Goal: Answer question/provide support: Share knowledge or assist other users

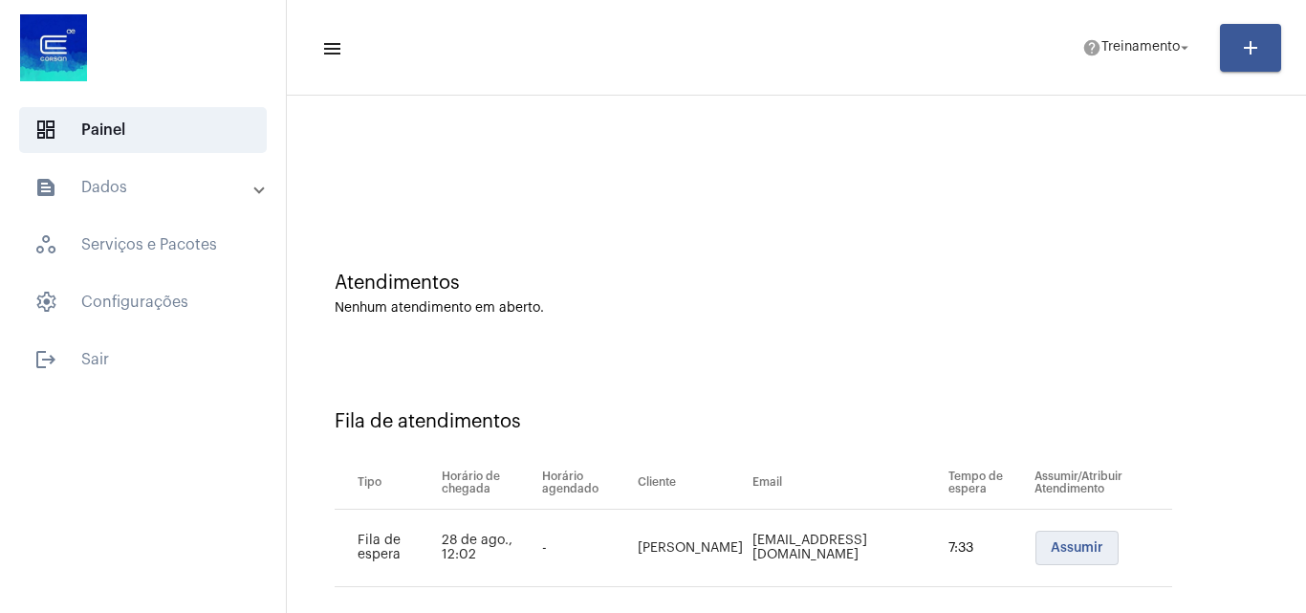
click at [1051, 541] on span "Assumir" at bounding box center [1077, 547] width 53 height 13
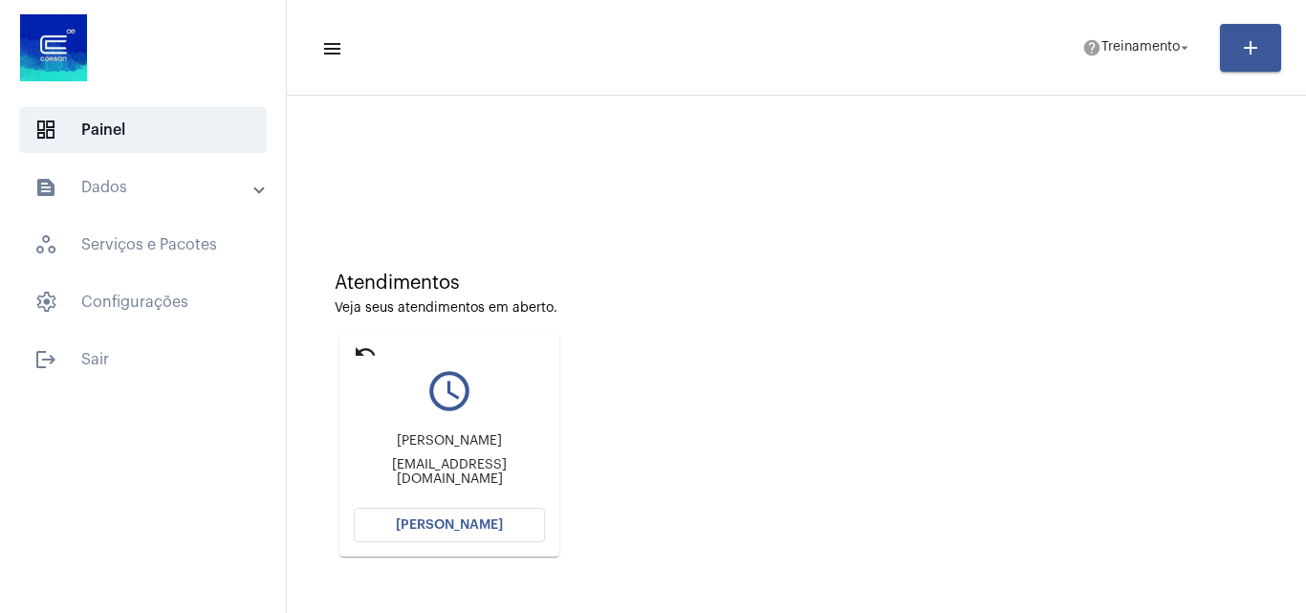
click at [473, 528] on span "[PERSON_NAME]" at bounding box center [449, 524] width 107 height 13
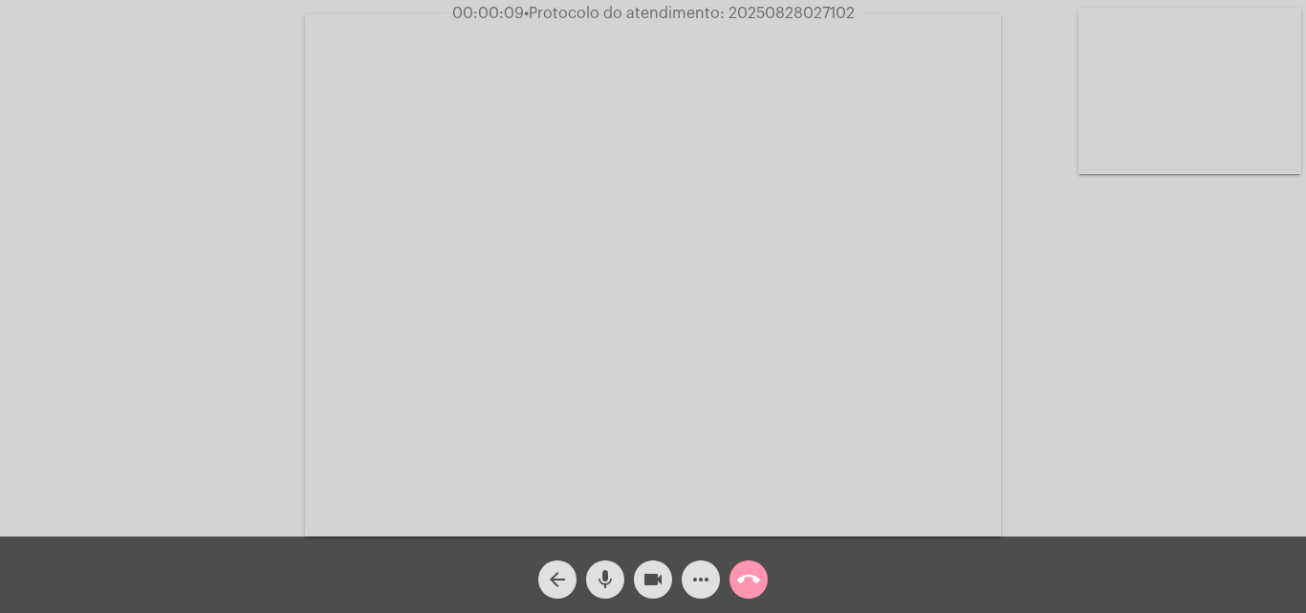
click at [605, 578] on mat-icon "mic" at bounding box center [605, 579] width 23 height 23
click at [601, 581] on mat-icon "mic_off" at bounding box center [605, 579] width 23 height 23
click at [706, 578] on mat-icon "more_horiz" at bounding box center [700, 579] width 23 height 23
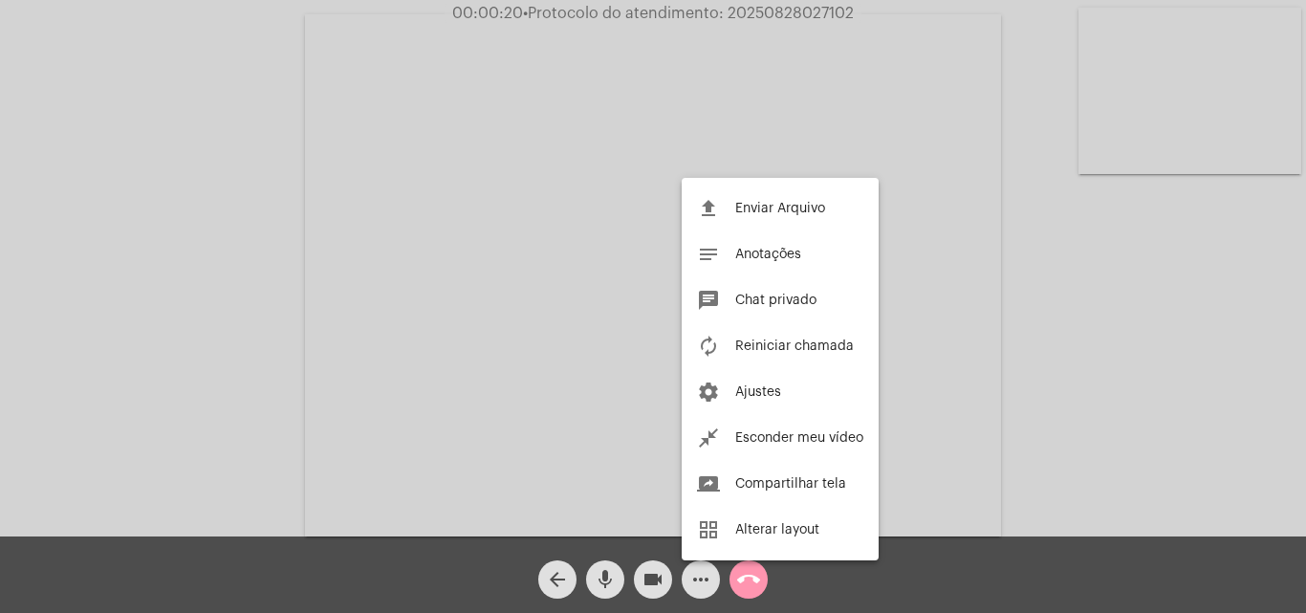
click at [249, 191] on div at bounding box center [653, 306] width 1306 height 613
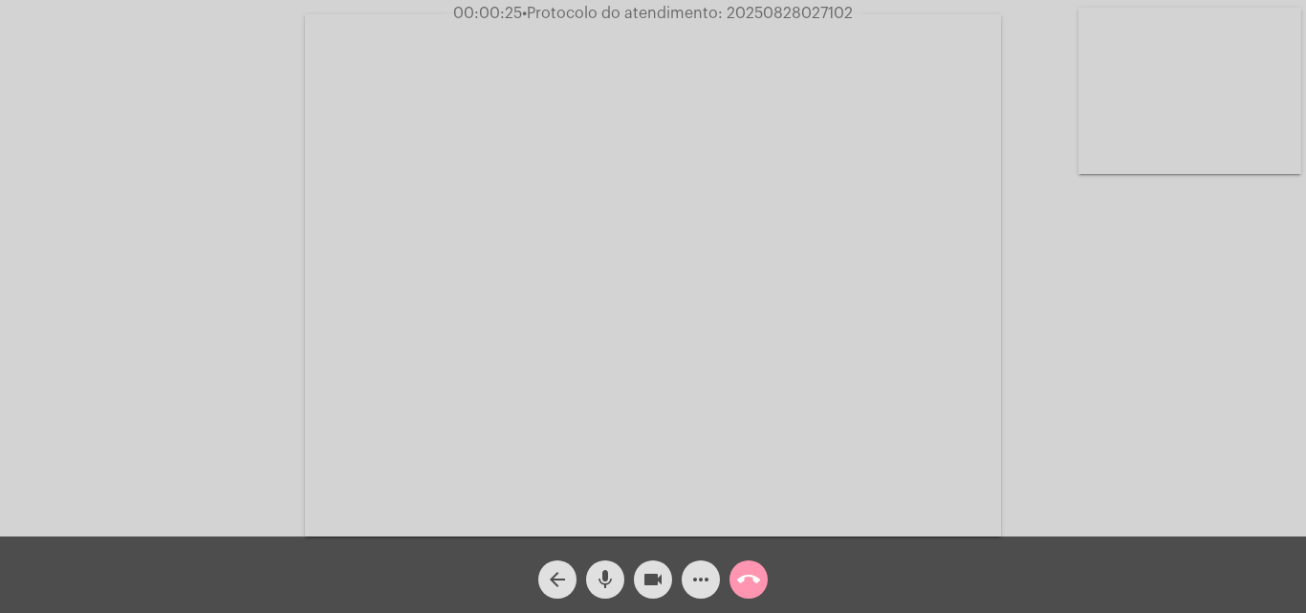
click at [603, 579] on mat-icon "mic" at bounding box center [605, 579] width 23 height 23
click at [600, 582] on mat-icon "mic_off" at bounding box center [605, 579] width 23 height 23
click at [609, 569] on mat-icon "mic" at bounding box center [605, 579] width 23 height 23
click at [607, 581] on mat-icon "mic_off" at bounding box center [605, 579] width 23 height 23
click at [608, 579] on mat-icon "mic" at bounding box center [605, 579] width 23 height 23
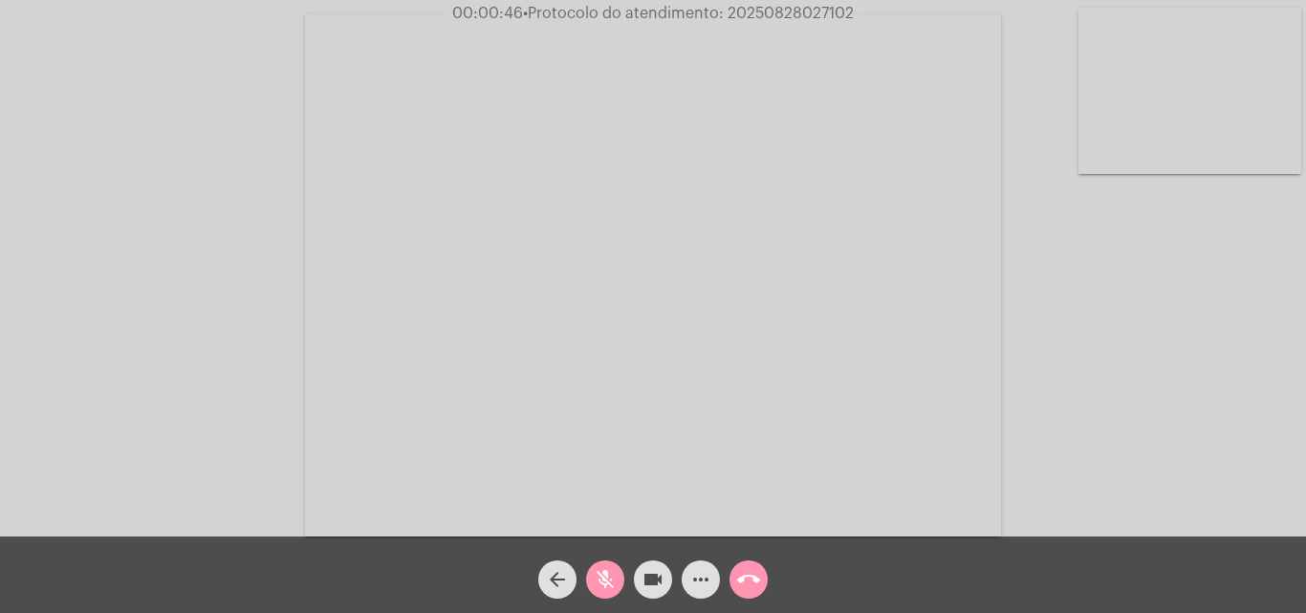
click at [600, 583] on mat-icon "mic_off" at bounding box center [605, 579] width 23 height 23
click at [604, 582] on mat-icon "mic" at bounding box center [605, 579] width 23 height 23
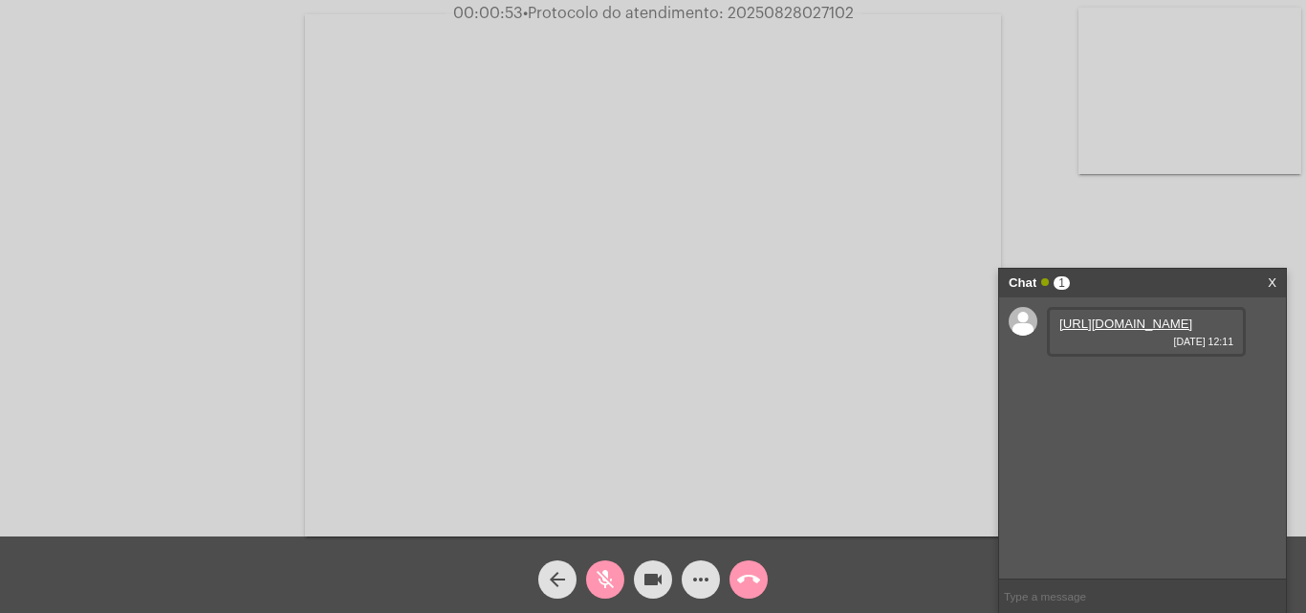
click at [1085, 316] on link "[URL][DOMAIN_NAME]" at bounding box center [1125, 323] width 133 height 14
click at [1109, 385] on link "[URL][DOMAIN_NAME]" at bounding box center [1125, 378] width 133 height 14
click at [596, 579] on mat-icon "mic_off" at bounding box center [605, 579] width 23 height 23
click at [1140, 440] on link "[URL][DOMAIN_NAME]" at bounding box center [1125, 432] width 133 height 14
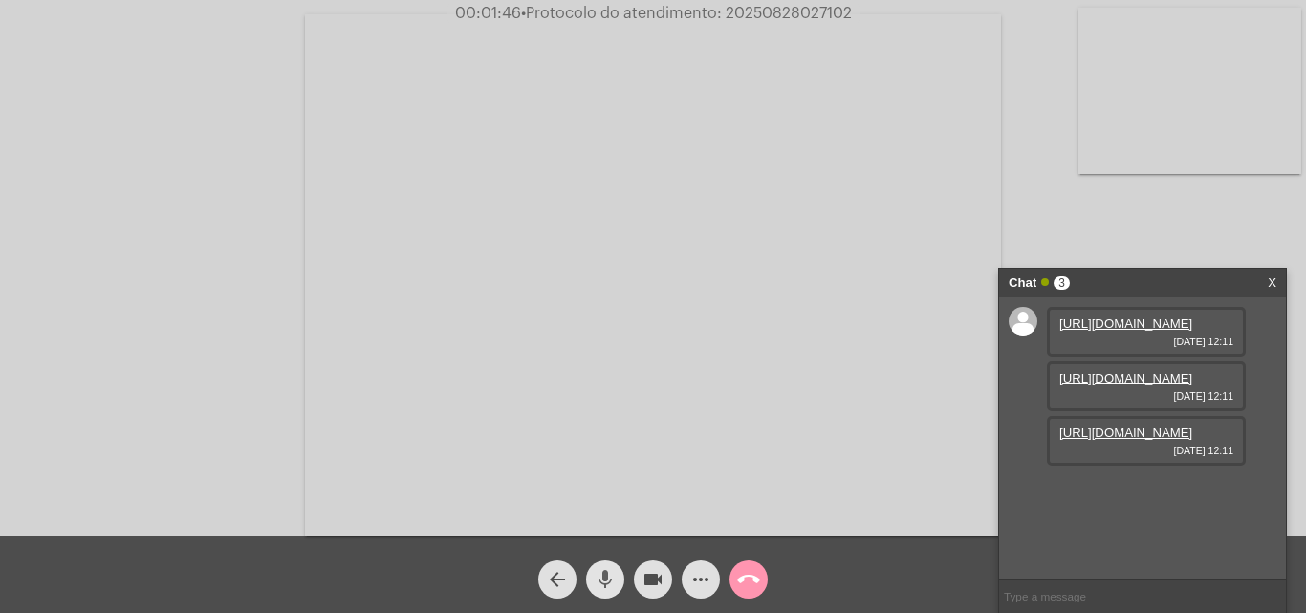
click at [601, 580] on mat-icon "mic" at bounding box center [605, 579] width 23 height 23
click at [599, 571] on mat-icon "mic_off" at bounding box center [605, 579] width 23 height 23
click at [602, 574] on mat-icon "mic" at bounding box center [605, 579] width 23 height 23
click at [612, 578] on mat-icon "mic_off" at bounding box center [605, 579] width 23 height 23
click at [604, 571] on mat-icon "mic" at bounding box center [605, 579] width 23 height 23
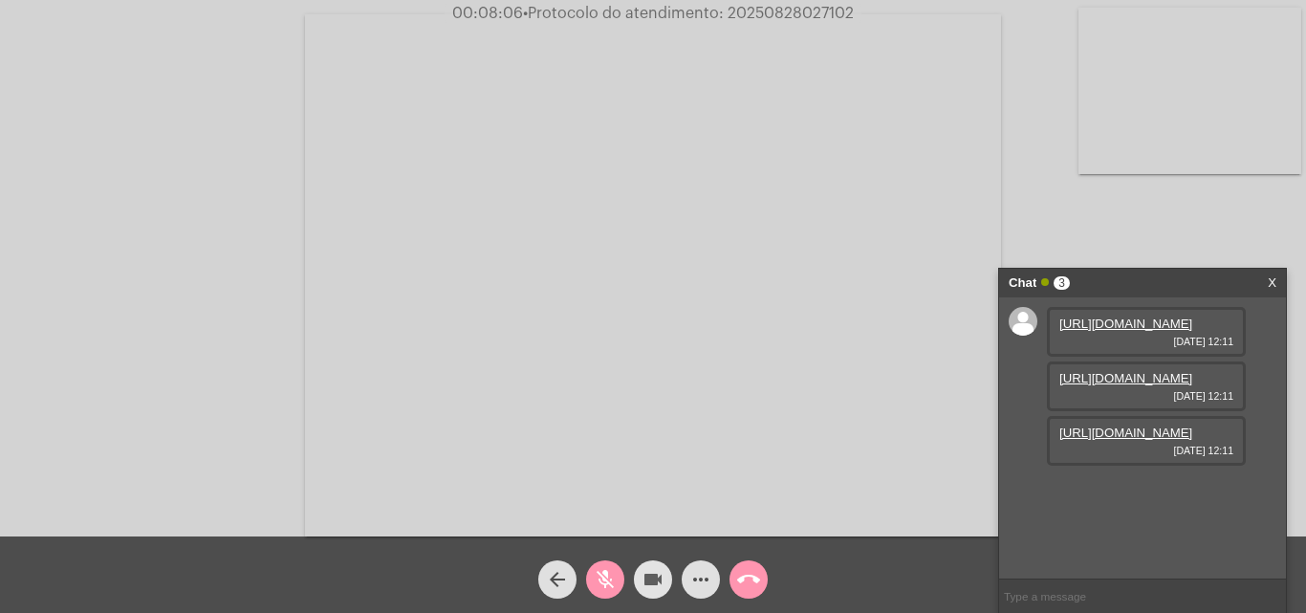
click at [653, 579] on mat-icon "videocam" at bounding box center [653, 579] width 23 height 23
click at [609, 572] on mat-icon "mic_off" at bounding box center [605, 579] width 23 height 23
click at [644, 574] on mat-icon "videocam_off" at bounding box center [653, 579] width 23 height 23
click at [695, 582] on mat-icon "more_horiz" at bounding box center [700, 579] width 23 height 23
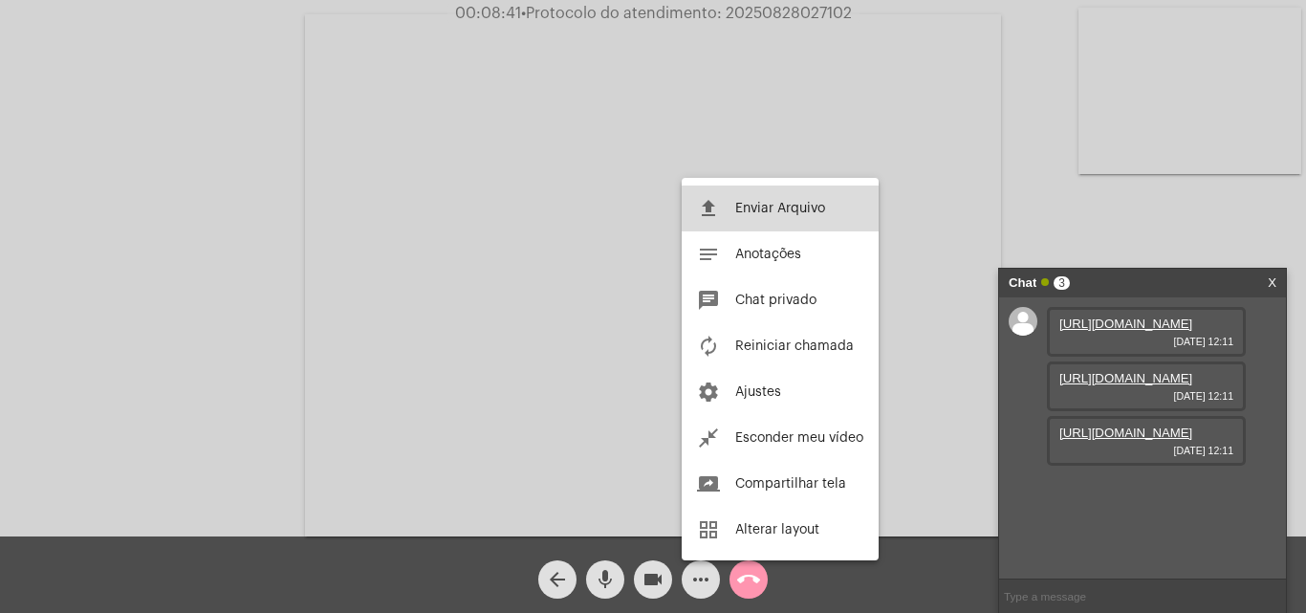
click at [752, 201] on button "file_upload Enviar Arquivo" at bounding box center [780, 208] width 197 height 46
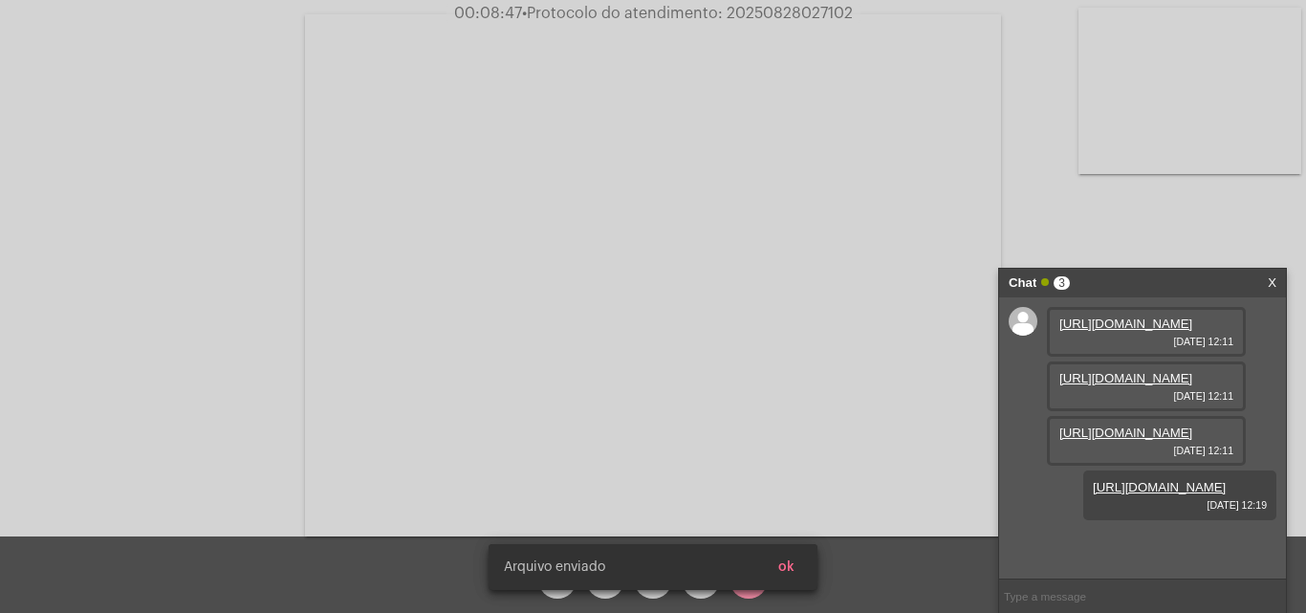
scroll to position [114, 0]
click at [799, 579] on button "ok" at bounding box center [786, 567] width 47 height 34
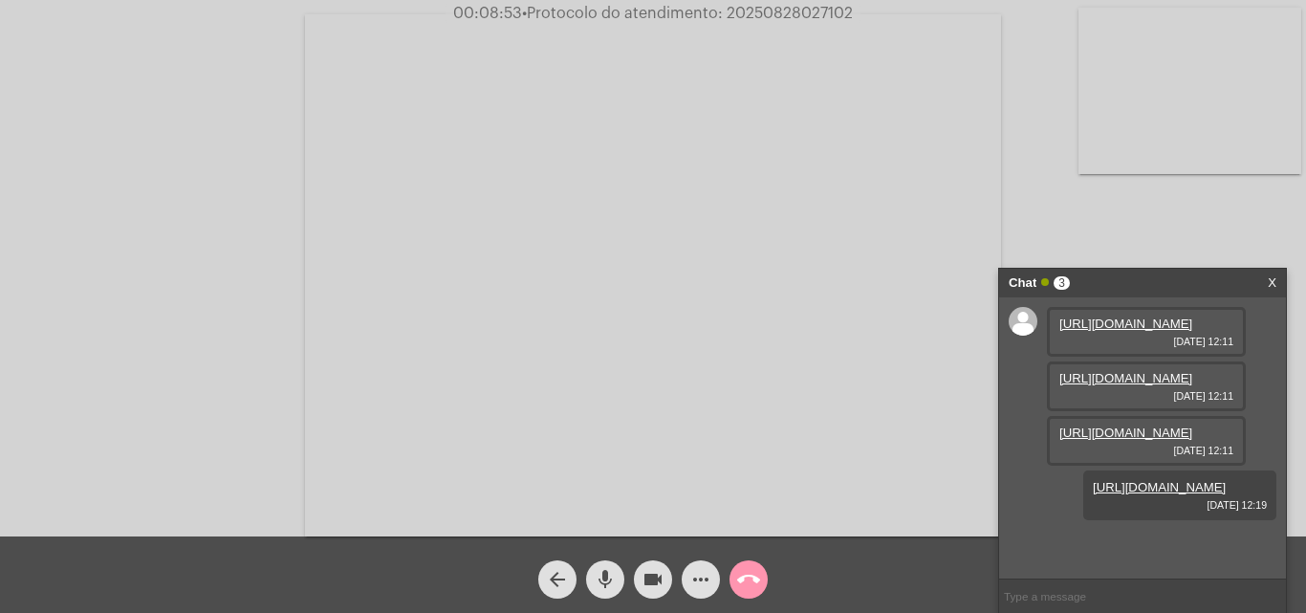
click at [600, 582] on mat-icon "mic" at bounding box center [605, 579] width 23 height 23
click at [608, 590] on mat-icon "mic_off" at bounding box center [605, 579] width 23 height 23
click at [788, 13] on span "• Protocolo do atendimento: 20250828027102" at bounding box center [688, 13] width 331 height 15
copy span "20250828027102"
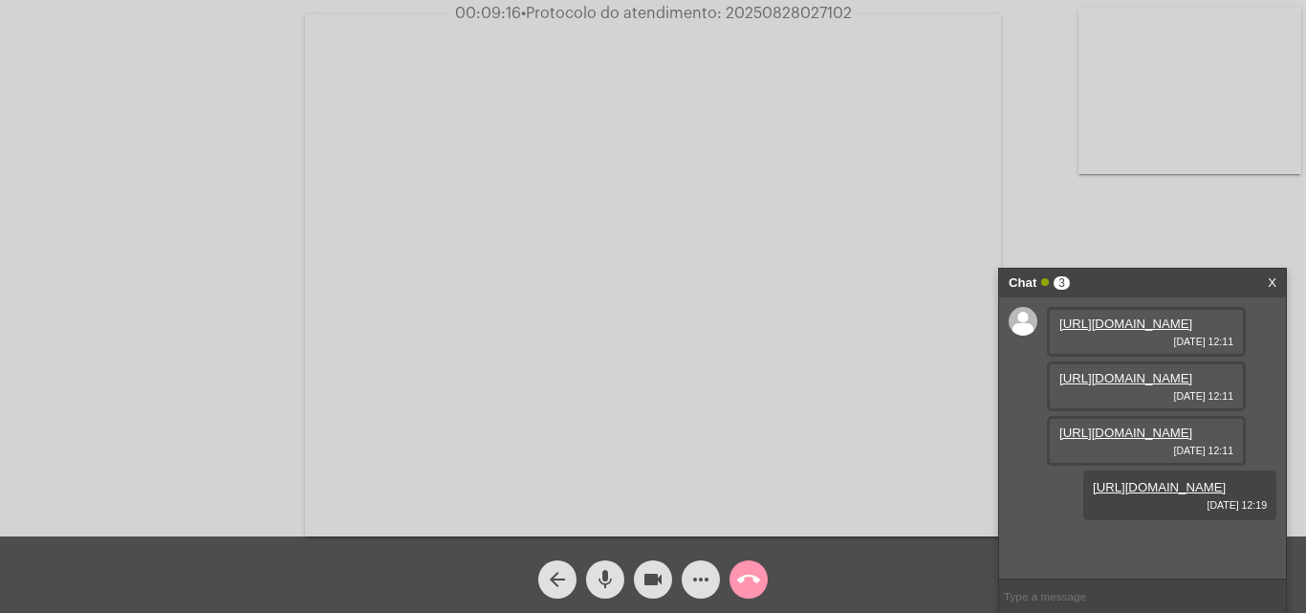
click at [743, 583] on mat-icon "call_end" at bounding box center [748, 579] width 23 height 23
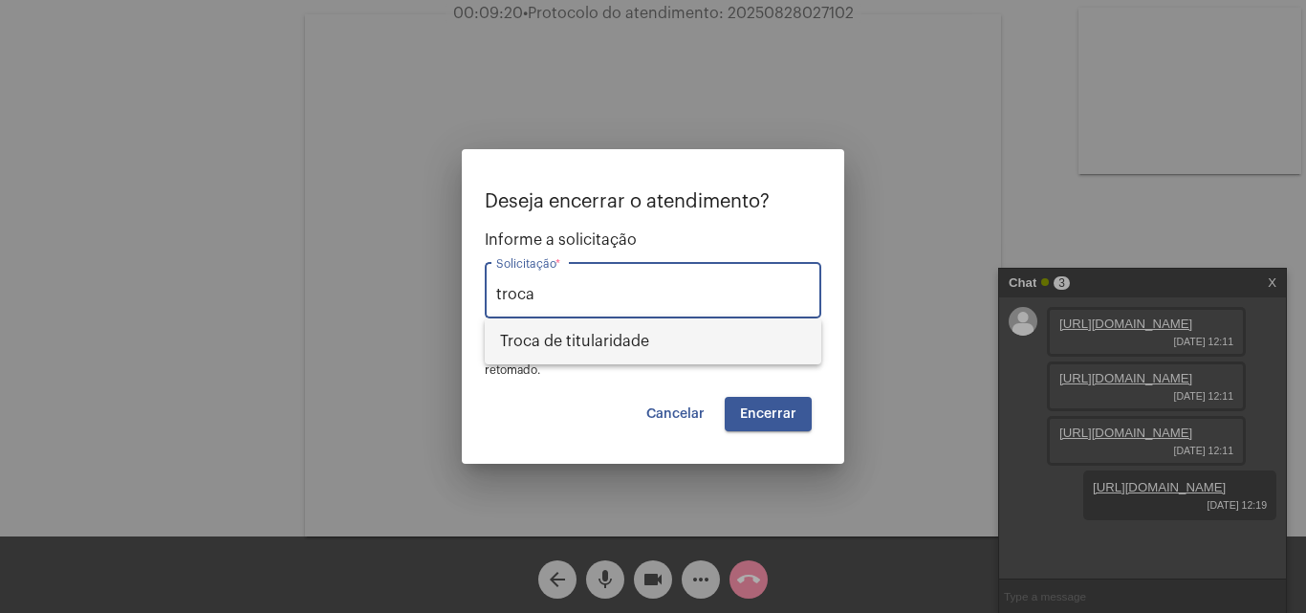
click at [622, 341] on span "Troca de titularidade" at bounding box center [653, 341] width 306 height 46
type input "Troca de titularidade"
click at [811, 413] on button "Encerrar" at bounding box center [768, 414] width 87 height 34
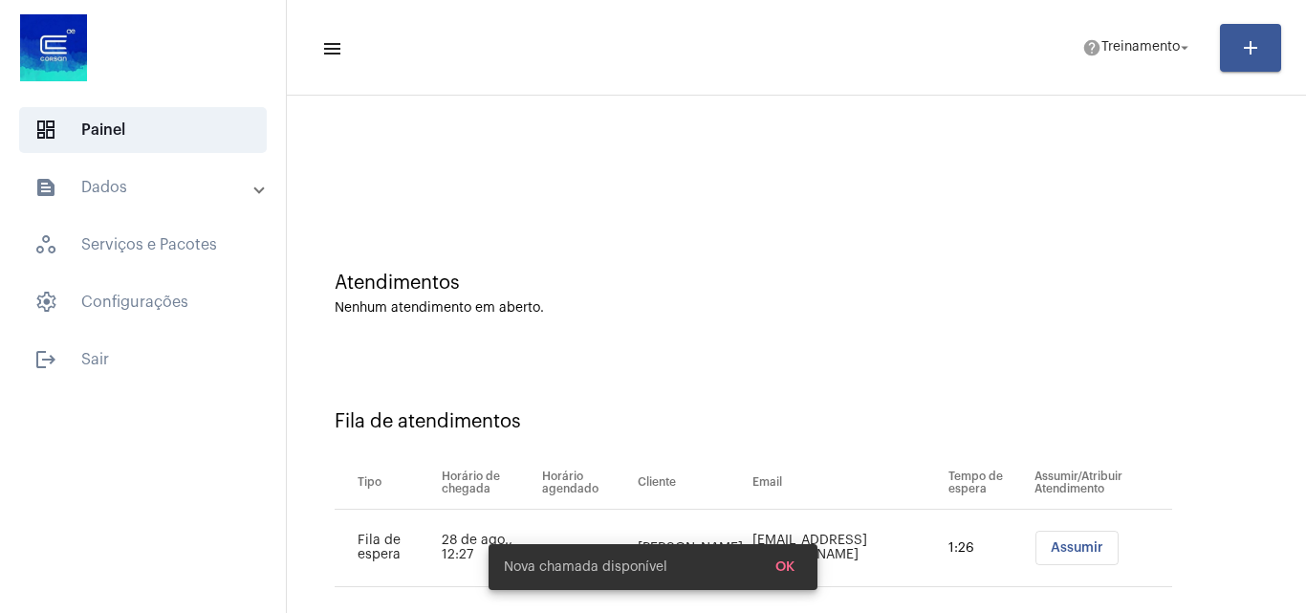
scroll to position [26, 0]
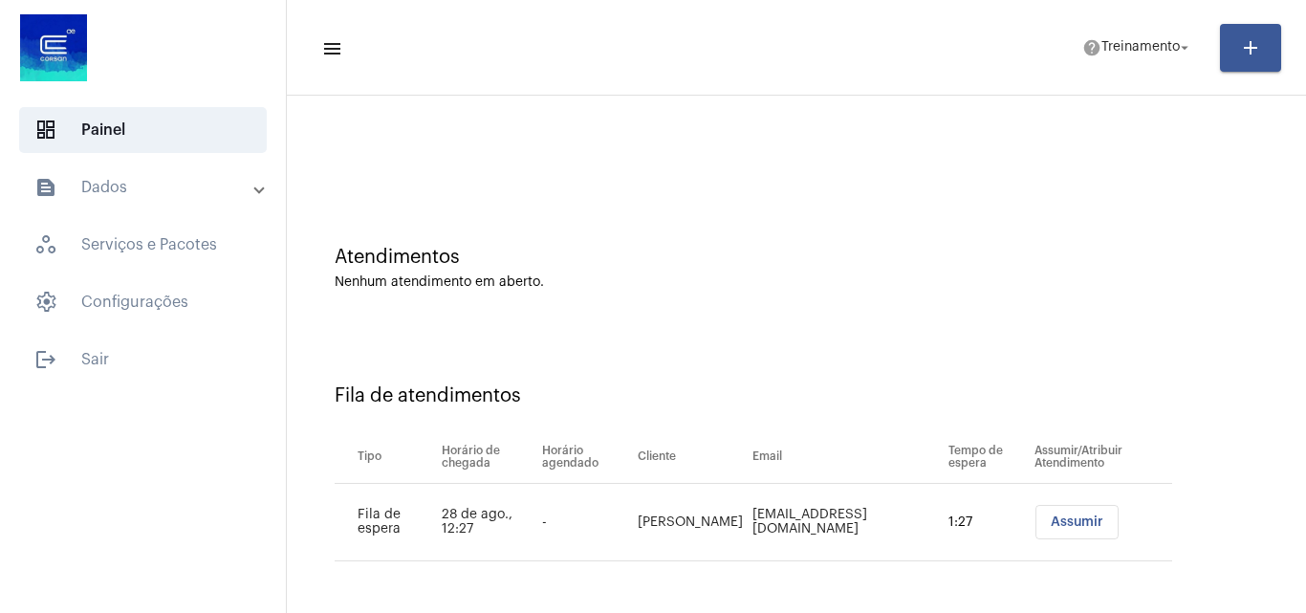
click at [1051, 521] on span "Assumir" at bounding box center [1077, 521] width 53 height 13
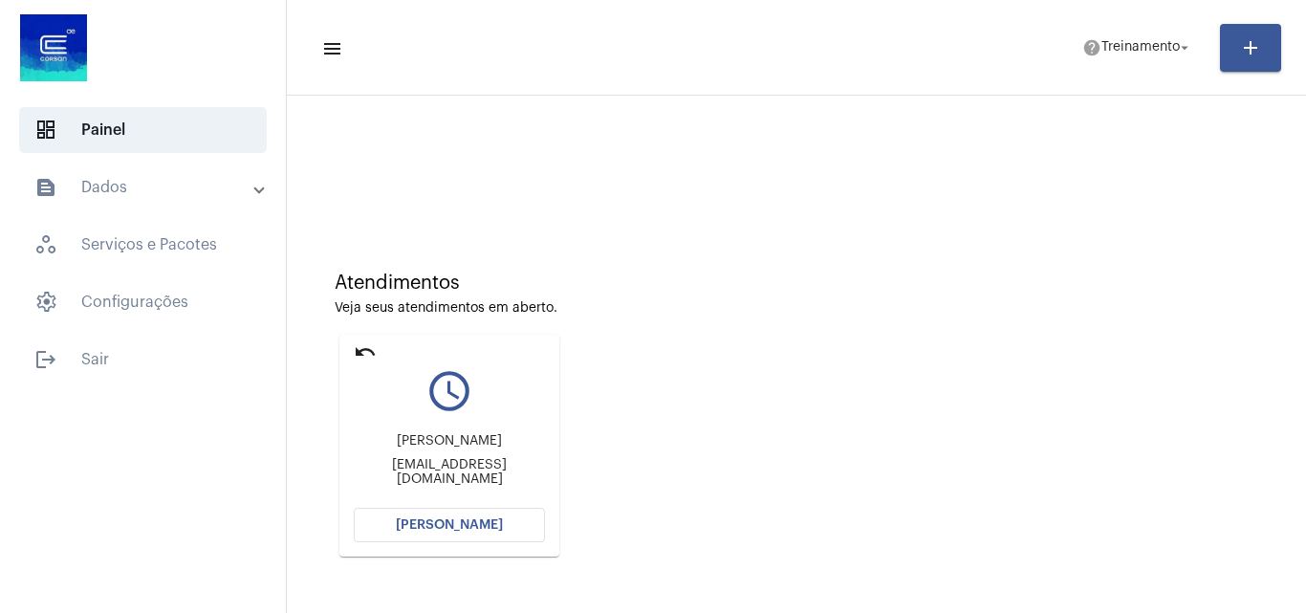
click at [462, 518] on span "[PERSON_NAME]" at bounding box center [449, 524] width 107 height 13
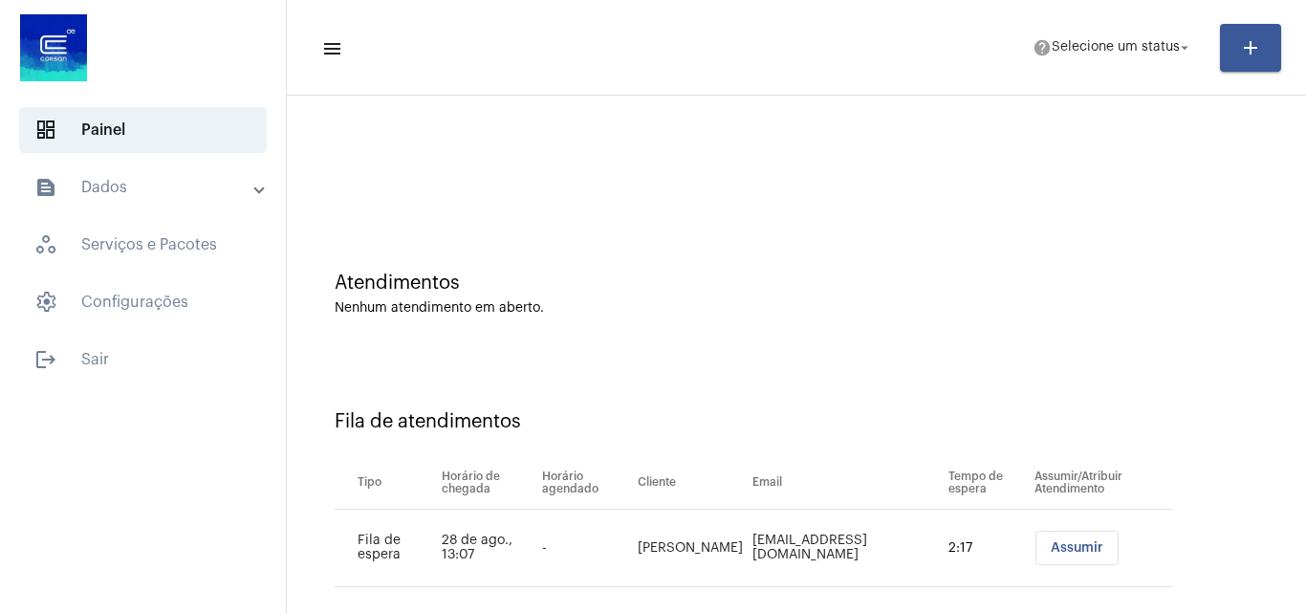
click at [1050, 557] on button "Assumir" at bounding box center [1077, 548] width 83 height 34
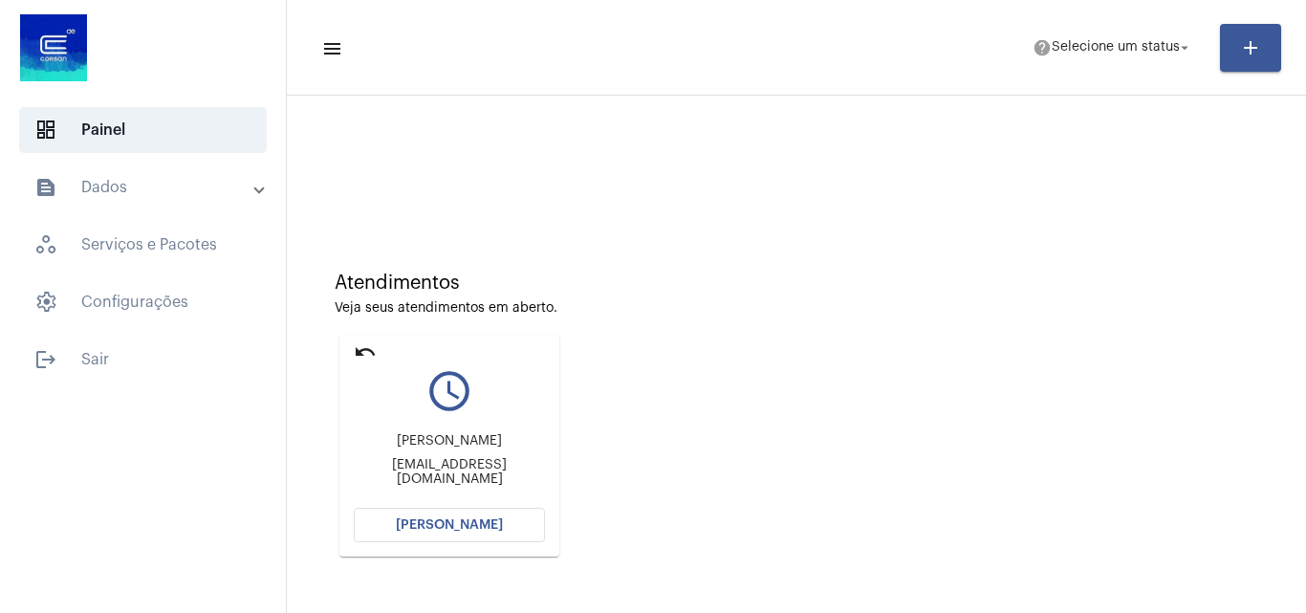
click at [478, 526] on span "[PERSON_NAME]" at bounding box center [449, 524] width 107 height 13
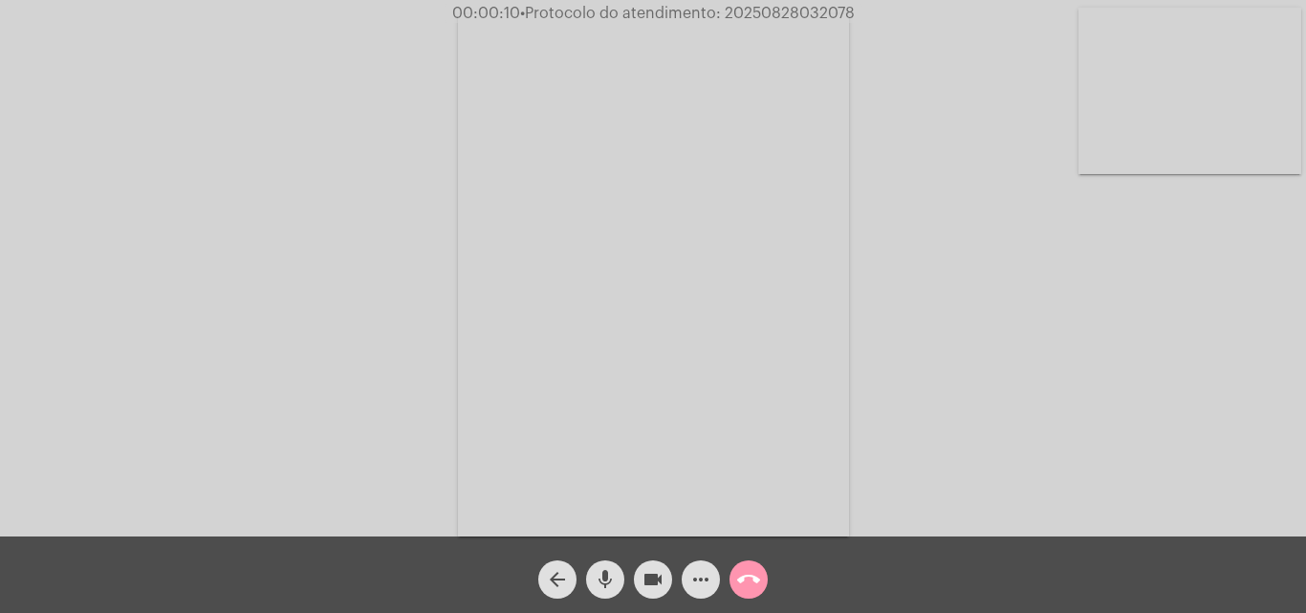
click at [611, 564] on span "mic" at bounding box center [605, 579] width 23 height 38
click at [606, 570] on mat-icon "mic_off" at bounding box center [605, 579] width 23 height 23
click at [693, 585] on mat-icon "more_horiz" at bounding box center [700, 579] width 23 height 23
click at [615, 575] on mat-icon "mic" at bounding box center [605, 579] width 23 height 23
click at [612, 574] on mat-icon "mic_off" at bounding box center [605, 579] width 23 height 23
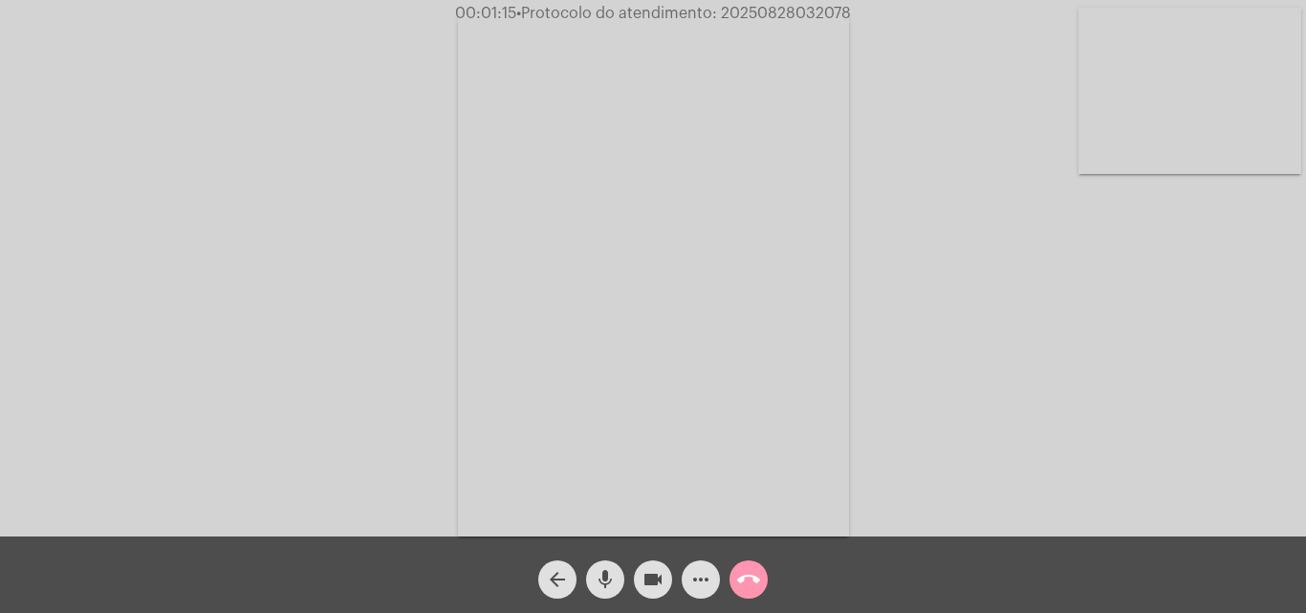
click at [606, 578] on mat-icon "mic" at bounding box center [605, 579] width 23 height 23
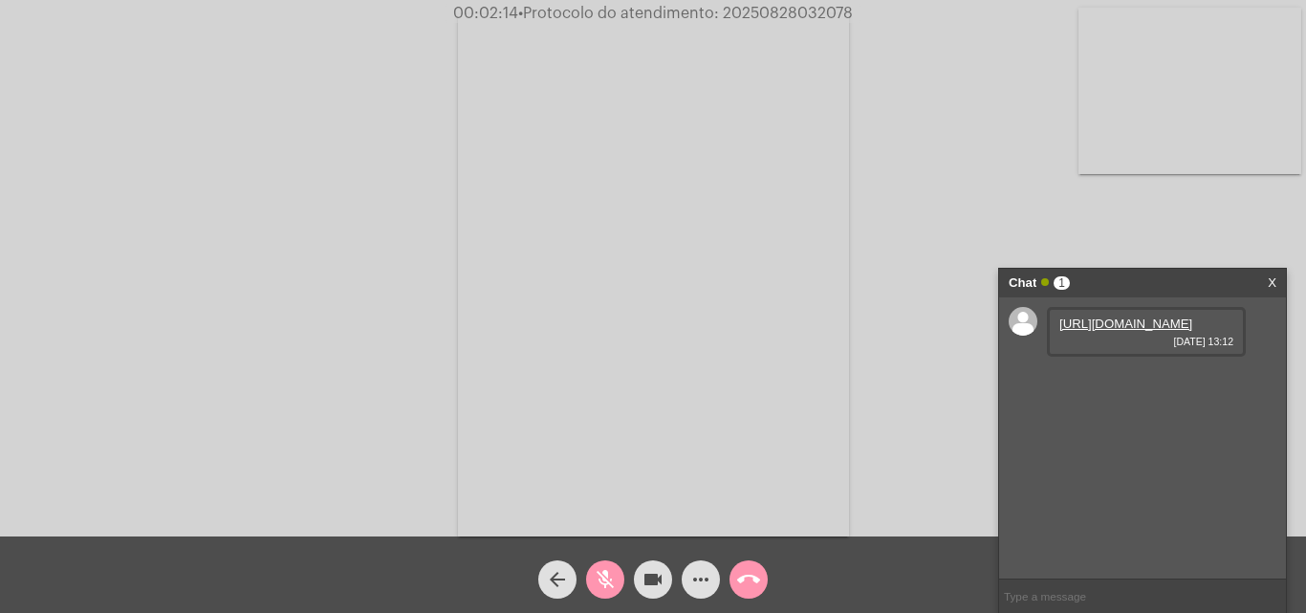
click at [603, 576] on mat-icon "mic_off" at bounding box center [605, 579] width 23 height 23
click at [1098, 331] on link "[URL][DOMAIN_NAME]" at bounding box center [1125, 323] width 133 height 14
click at [1117, 385] on link "[URL][DOMAIN_NAME]" at bounding box center [1125, 378] width 133 height 14
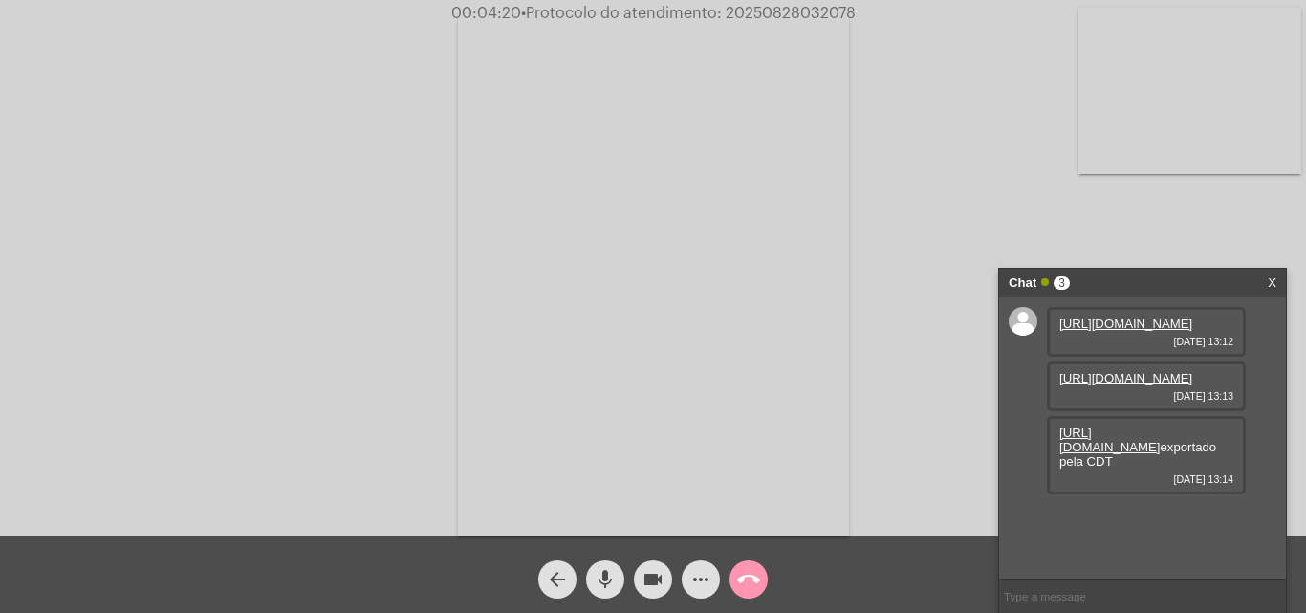
click at [1053, 128] on div "Acessando Câmera e Microfone..." at bounding box center [653, 273] width 1302 height 536
click at [1128, 454] on link "https://neft-transfer-bucket.s3.amazonaws.com/temp-2f99770e-fc10-c211-a674-e952…" at bounding box center [1109, 439] width 101 height 29
